Goal: Task Accomplishment & Management: Use online tool/utility

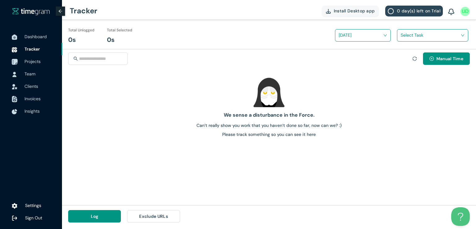
click at [36, 63] on span "Projects" at bounding box center [33, 62] width 16 height 6
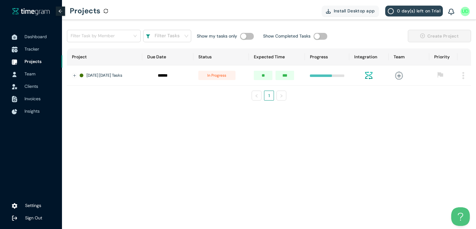
click at [32, 48] on span "Tracker" at bounding box center [32, 49] width 15 height 6
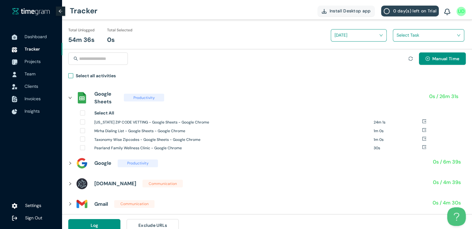
click at [74, 75] on span "Select all activities" at bounding box center [95, 76] width 45 height 9
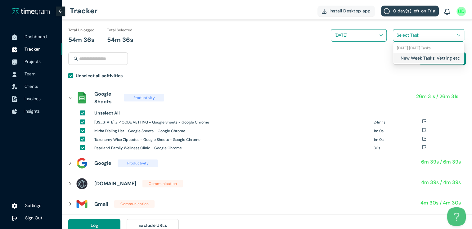
click at [397, 37] on input "search" at bounding box center [426, 34] width 60 height 9
click at [399, 56] on div "New Week Tasks: Vetting etc" at bounding box center [428, 58] width 71 height 10
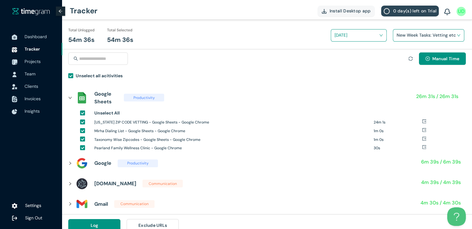
scroll to position [7, 0]
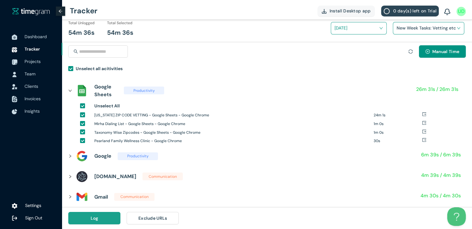
click at [102, 213] on button "Log" at bounding box center [94, 218] width 52 height 12
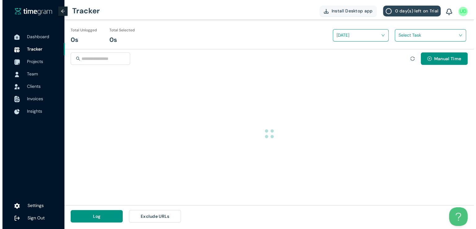
scroll to position [0, 0]
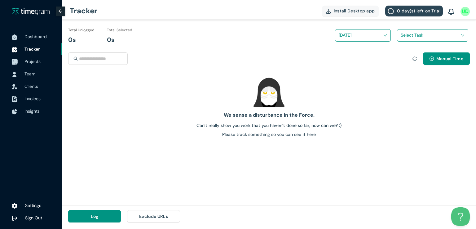
click at [29, 60] on span "Projects" at bounding box center [33, 62] width 16 height 6
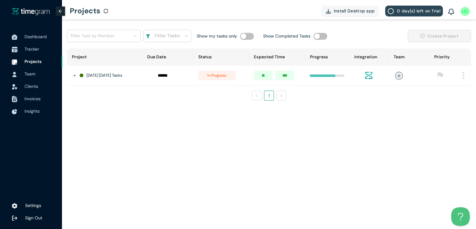
click at [25, 50] on span "Tracker" at bounding box center [32, 49] width 15 height 6
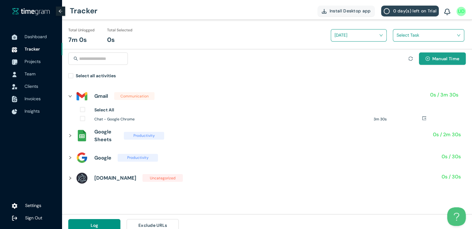
click at [435, 61] on span "Manual Time" at bounding box center [445, 58] width 27 height 7
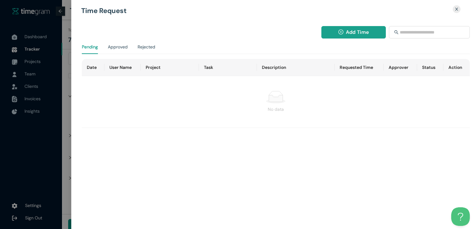
click at [351, 30] on span "Add Time" at bounding box center [357, 32] width 23 height 8
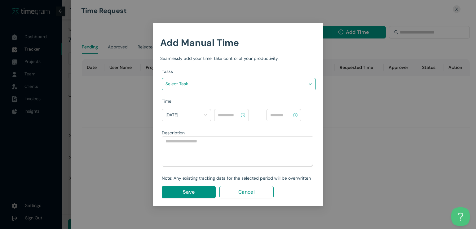
click at [282, 81] on input "search" at bounding box center [237, 83] width 142 height 9
click at [225, 112] on body "Dashboard Tracker Projects Team Clients Invoices Insights Settings Sign Out Tra…" at bounding box center [236, 114] width 472 height 229
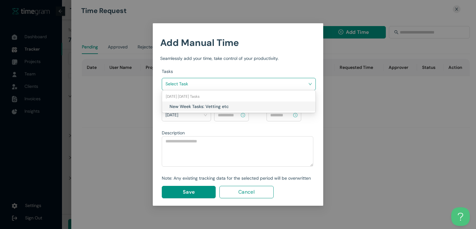
click at [238, 84] on input "search" at bounding box center [237, 83] width 142 height 9
click at [225, 103] on h1 "New Week Tasks: Vetting etc" at bounding box center [206, 106] width 73 height 7
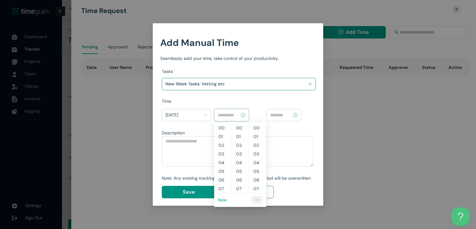
click at [232, 115] on input at bounding box center [229, 115] width 22 height 7
click at [222, 199] on link "Now" at bounding box center [222, 200] width 9 height 6
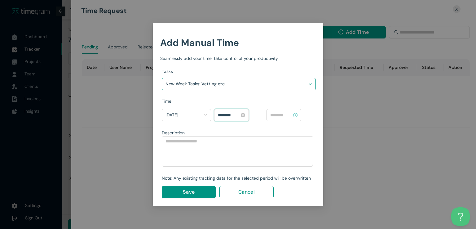
scroll to position [339, 0]
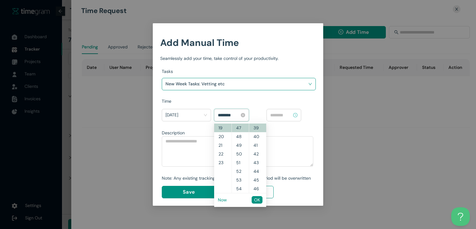
click at [227, 114] on input "********" at bounding box center [229, 115] width 22 height 7
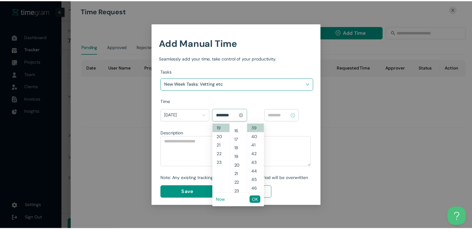
scroll to position [0, 0]
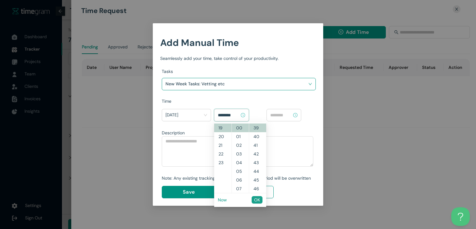
click at [257, 199] on span "OK" at bounding box center [257, 199] width 6 height 7
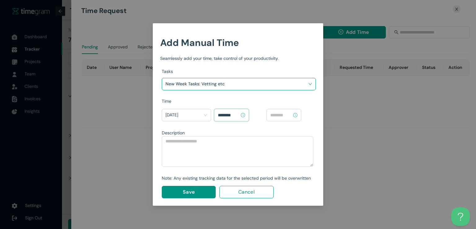
type input "********"
click at [279, 116] on input at bounding box center [281, 115] width 22 height 7
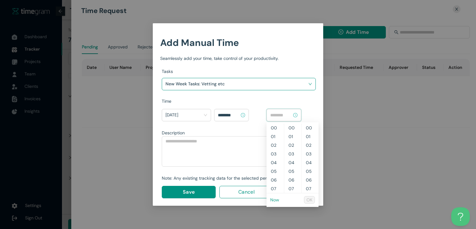
click at [274, 199] on link "Now" at bounding box center [274, 200] width 9 height 6
type input "********"
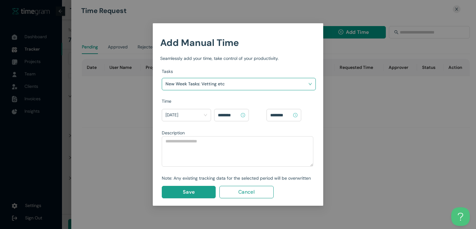
click at [179, 192] on button "Save" at bounding box center [189, 192] width 54 height 12
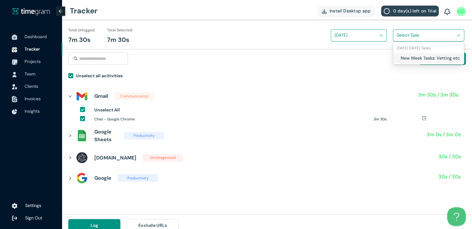
click at [411, 31] on input "search" at bounding box center [426, 34] width 60 height 9
click at [395, 57] on div "New Week Tasks: Vetting etc" at bounding box center [428, 58] width 71 height 10
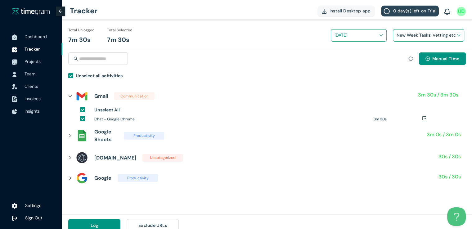
scroll to position [7, 0]
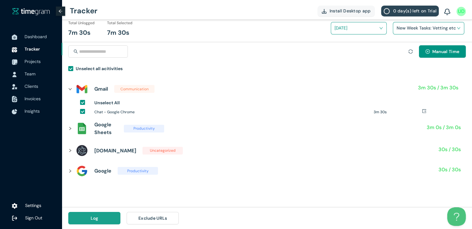
click at [87, 220] on button "Log" at bounding box center [94, 218] width 52 height 12
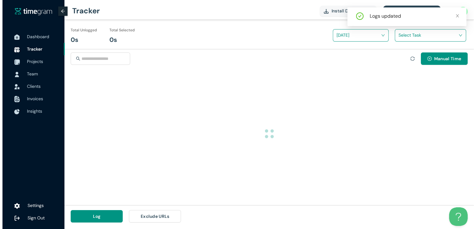
scroll to position [0, 0]
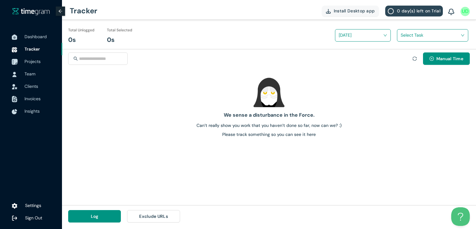
click at [37, 60] on span "Projects" at bounding box center [33, 62] width 16 height 6
